Goal: Use online tool/utility: Utilize a website feature to perform a specific function

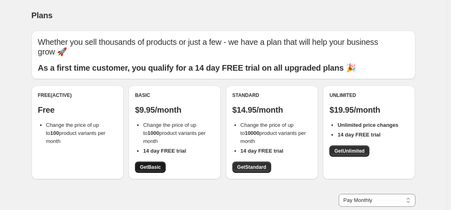
click at [149, 165] on span "Get Basic" at bounding box center [150, 167] width 21 height 6
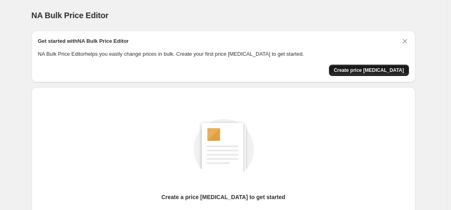
click at [359, 71] on span "Create price [MEDICAL_DATA]" at bounding box center [369, 70] width 70 height 6
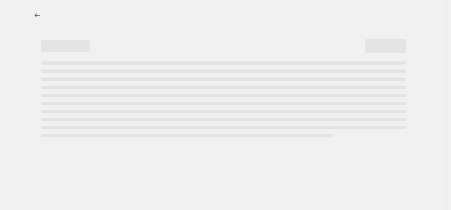
select select "percentage"
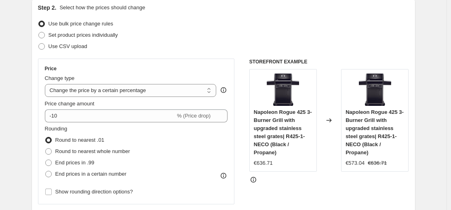
scroll to position [91, 0]
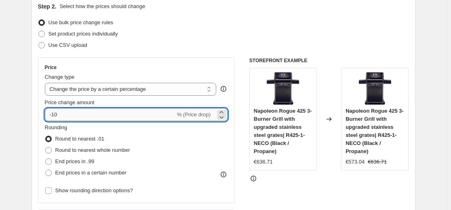
click at [143, 114] on input "-10" at bounding box center [110, 114] width 131 height 13
type input "-1"
type input "-55"
click at [239, 104] on div "Price Change type Change the price to a certain amount Change the price by a ce…" at bounding box center [223, 156] width 371 height 198
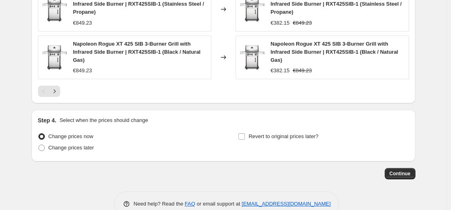
scroll to position [627, 0]
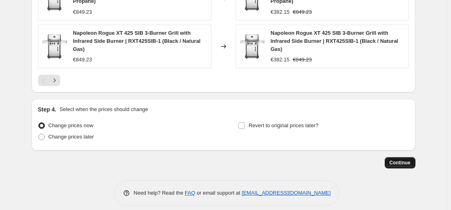
click at [403, 160] on span "Continue" at bounding box center [400, 163] width 21 height 6
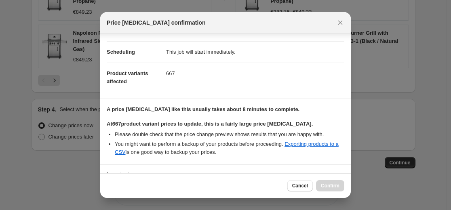
scroll to position [125, 0]
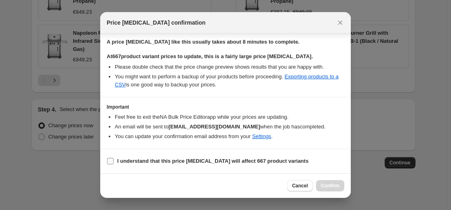
click at [124, 163] on b "I understand that this price [MEDICAL_DATA] will affect 667 product variants" at bounding box center [212, 161] width 191 height 6
click at [114, 163] on input "I understand that this price [MEDICAL_DATA] will affect 667 product variants" at bounding box center [110, 161] width 6 height 6
checkbox input "true"
click at [329, 184] on span "Confirm" at bounding box center [330, 186] width 19 height 6
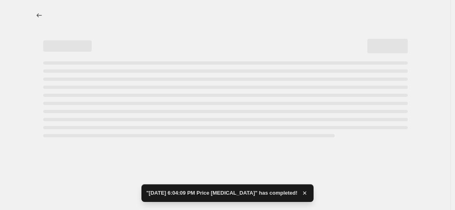
select select "percentage"
